Goal: Information Seeking & Learning: Compare options

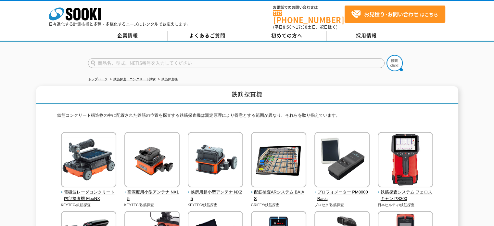
click at [124, 60] on input "text" at bounding box center [236, 63] width 296 height 10
paste input "D-TECT 200JPS"
type input "D-TECT 200JPS"
click at [386, 55] on button at bounding box center [394, 63] width 16 height 16
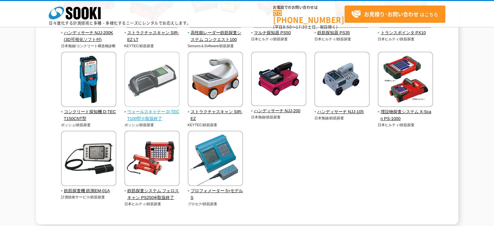
scroll to position [314, 0]
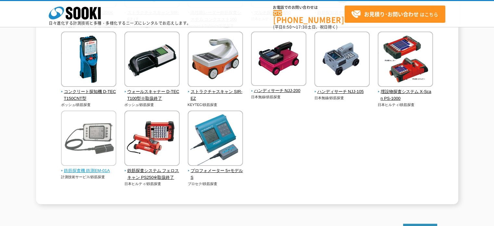
click at [105, 170] on span "鉄筋探査機 鉄測EM-01A" at bounding box center [89, 170] width 56 height 7
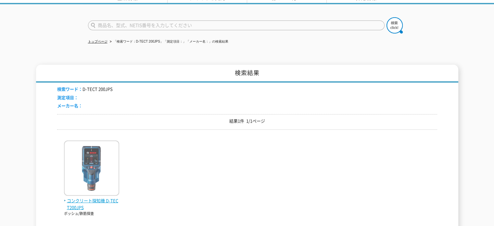
scroll to position [54, 0]
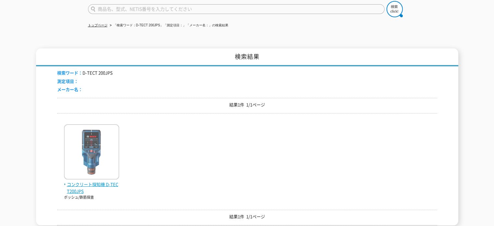
click at [94, 164] on img at bounding box center [91, 152] width 55 height 57
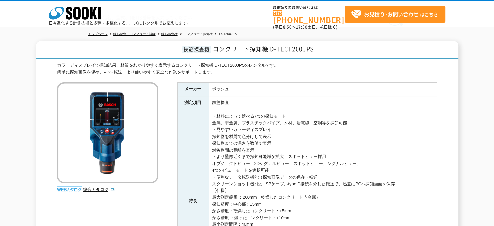
scroll to position [54, 0]
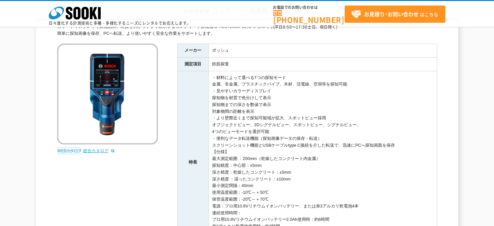
click at [98, 148] on link "総合カタログ" at bounding box center [99, 150] width 32 height 5
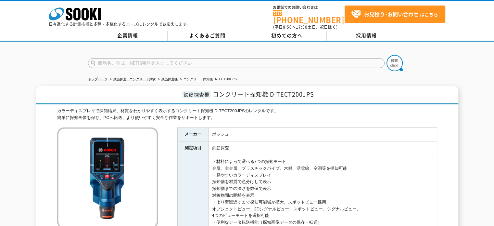
scroll to position [0, 0]
click at [136, 59] on input "text" at bounding box center [236, 63] width 296 height 10
paste input "EM-10A"
type input "EM-10A"
click at [386, 55] on button at bounding box center [394, 63] width 16 height 16
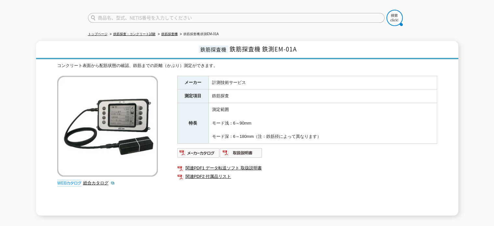
scroll to position [43, 0]
